Goal: Find specific page/section

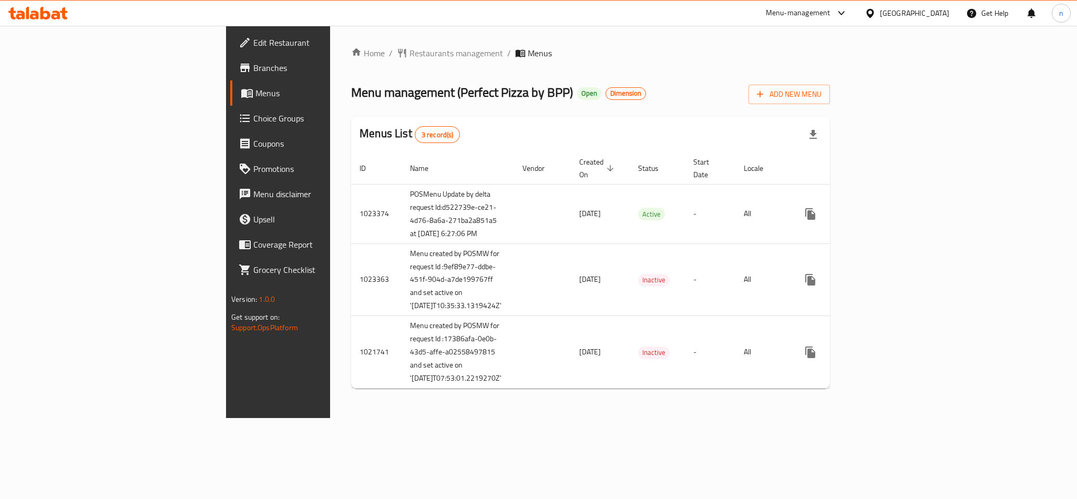
click at [501, 57] on ol "Home / Restaurants management / Menus" at bounding box center [590, 53] width 479 height 13
click at [410, 48] on span "Restaurants management" at bounding box center [457, 53] width 94 height 13
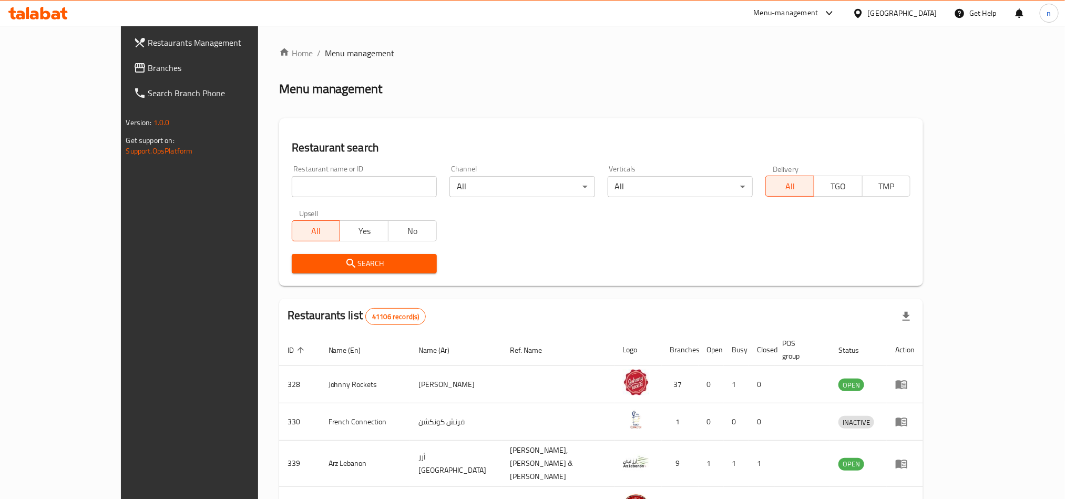
click at [292, 185] on input "search" at bounding box center [364, 186] width 145 height 21
paste input "652922"
type input "652922"
click button "Search" at bounding box center [364, 263] width 145 height 19
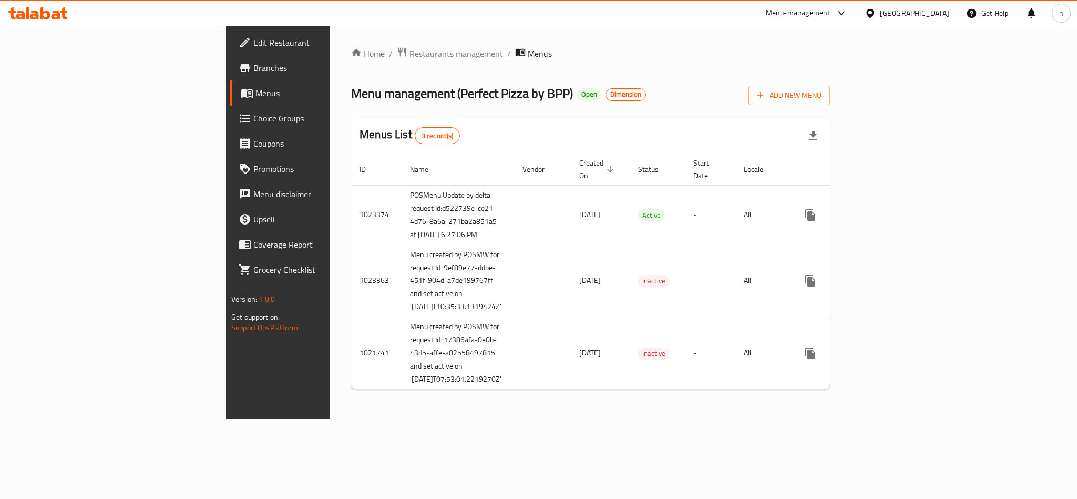
click at [253, 62] on span "Branches" at bounding box center [325, 68] width 144 height 13
click at [410, 57] on span "Restaurants management" at bounding box center [457, 53] width 94 height 13
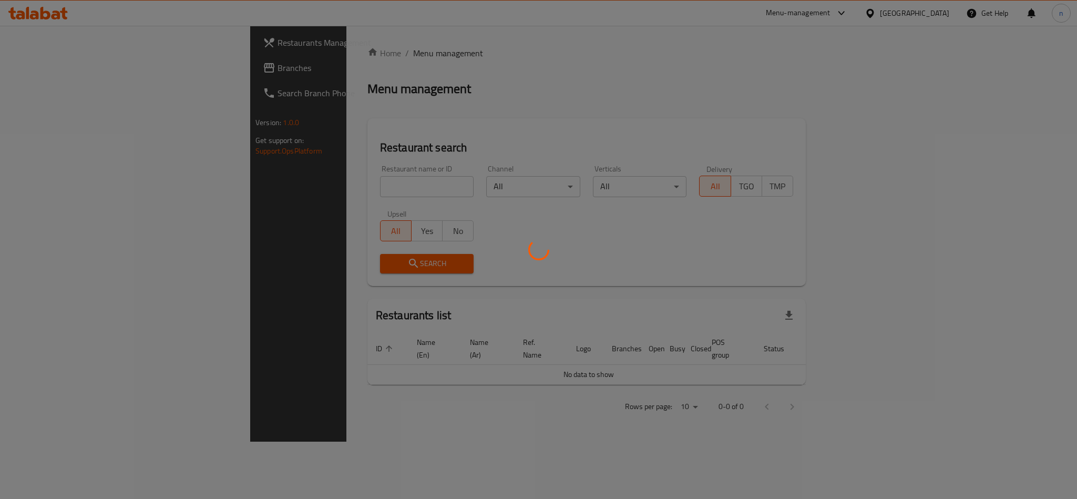
click at [284, 180] on div at bounding box center [538, 249] width 1077 height 499
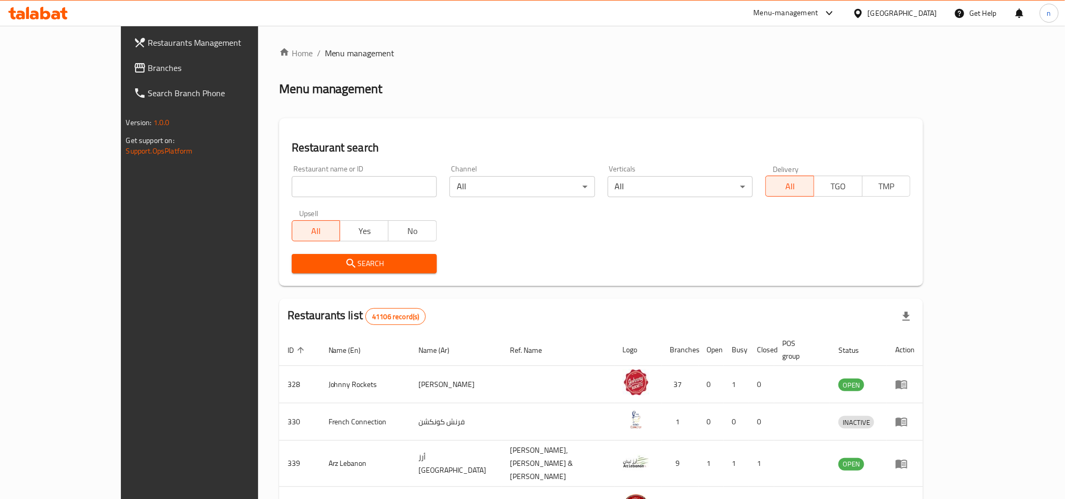
click at [292, 180] on input "search" at bounding box center [364, 186] width 145 height 21
paste input "652922"
type input "652922"
click button "Search" at bounding box center [364, 263] width 145 height 19
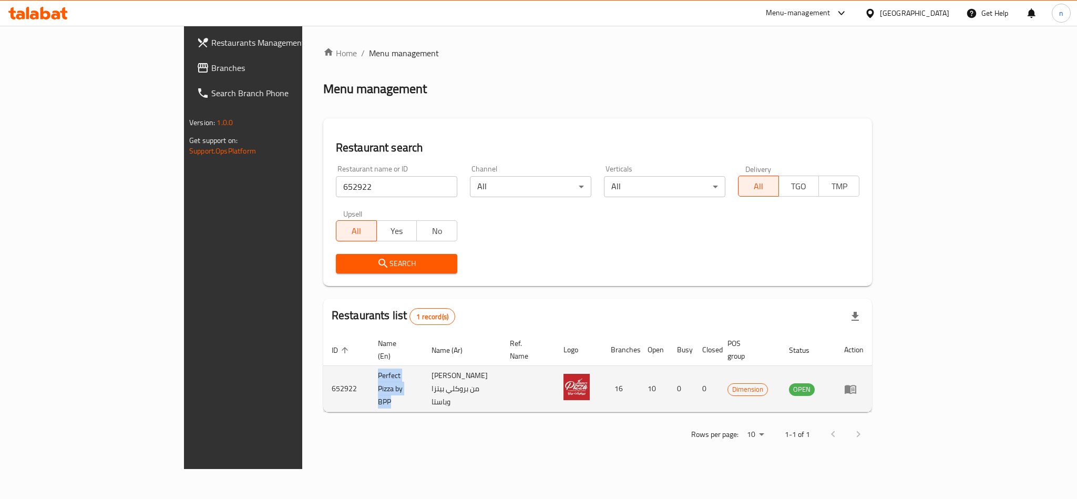
drag, startPoint x: 251, startPoint y: 369, endPoint x: 333, endPoint y: 390, distance: 85.2
click at [370, 390] on td "Perfect Pizza by BPP" at bounding box center [397, 389] width 54 height 46
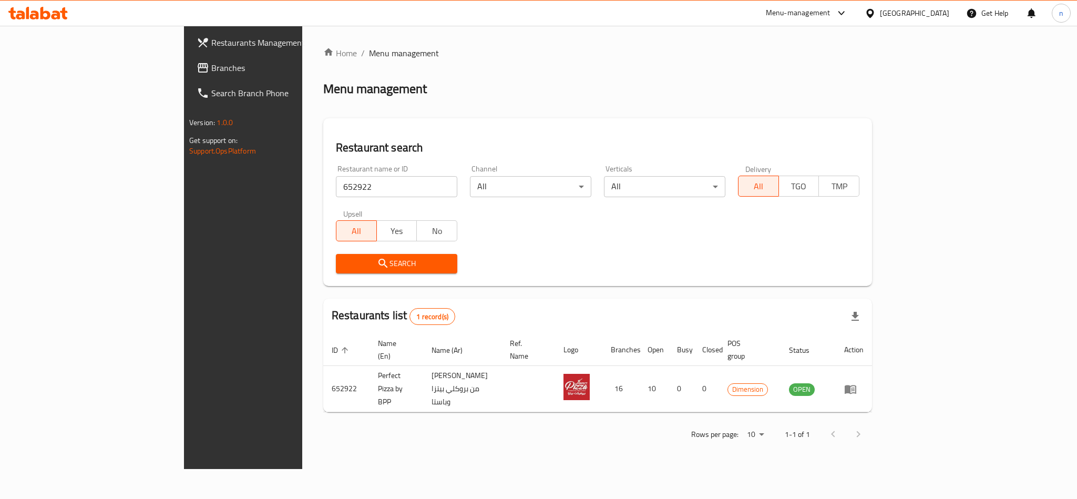
click at [323, 421] on div "Rows per page: 10 1-1 of 1" at bounding box center [597, 434] width 549 height 27
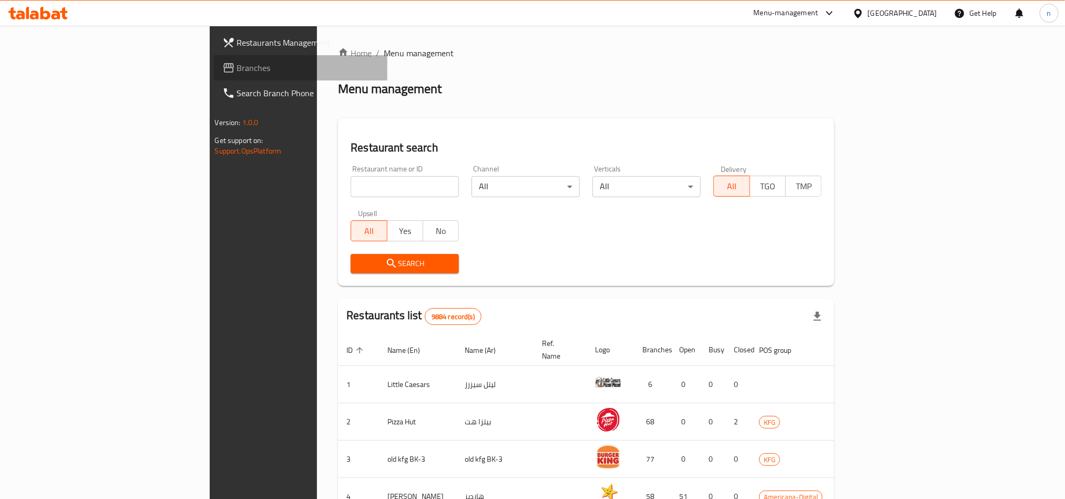
click at [237, 65] on span "Branches" at bounding box center [308, 68] width 142 height 13
